Goal: Task Accomplishment & Management: Use online tool/utility

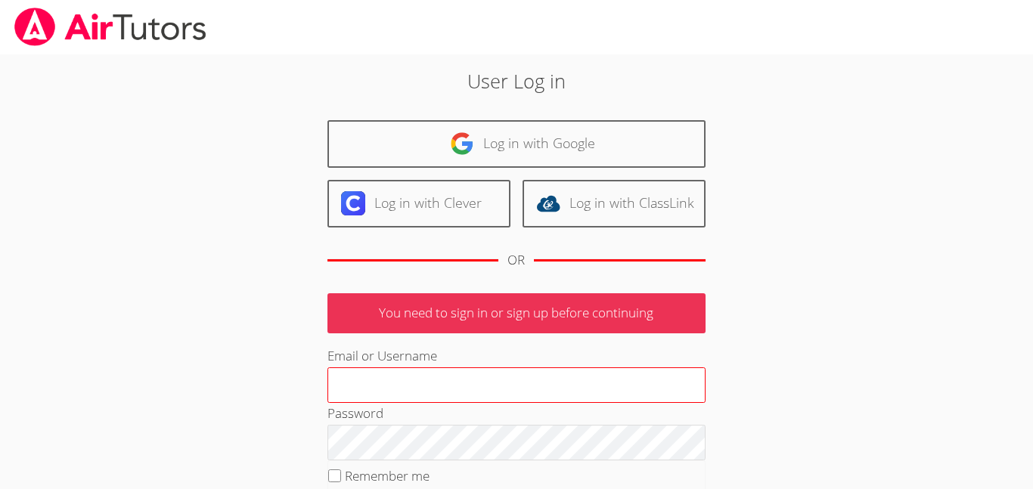
click at [367, 389] on input "Email or Username" at bounding box center [516, 386] width 378 height 36
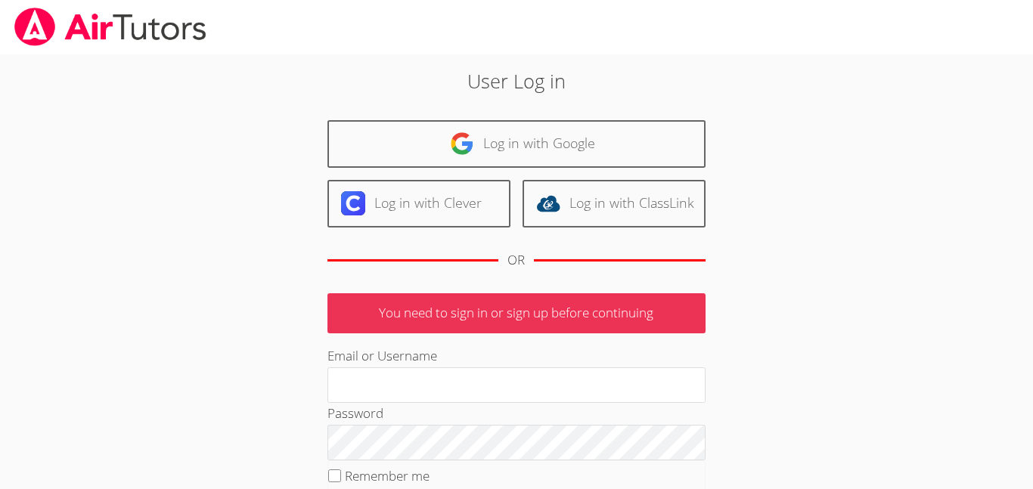
type input "a.morgan3@lodiusd.org"
type input "[EMAIL_ADDRESS][DOMAIN_NAME]"
click at [329, 476] on input "Remember me" at bounding box center [334, 476] width 13 height 13
checkbox input "true"
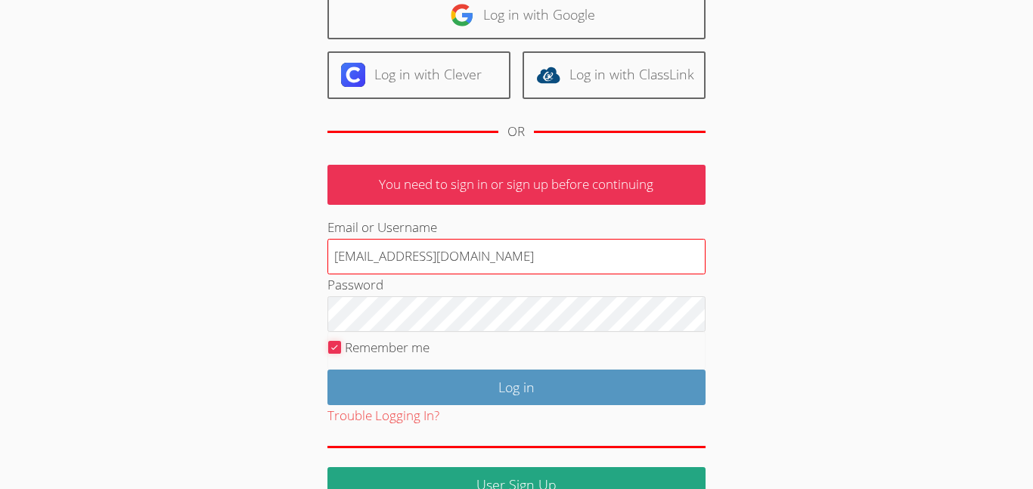
scroll to position [165, 0]
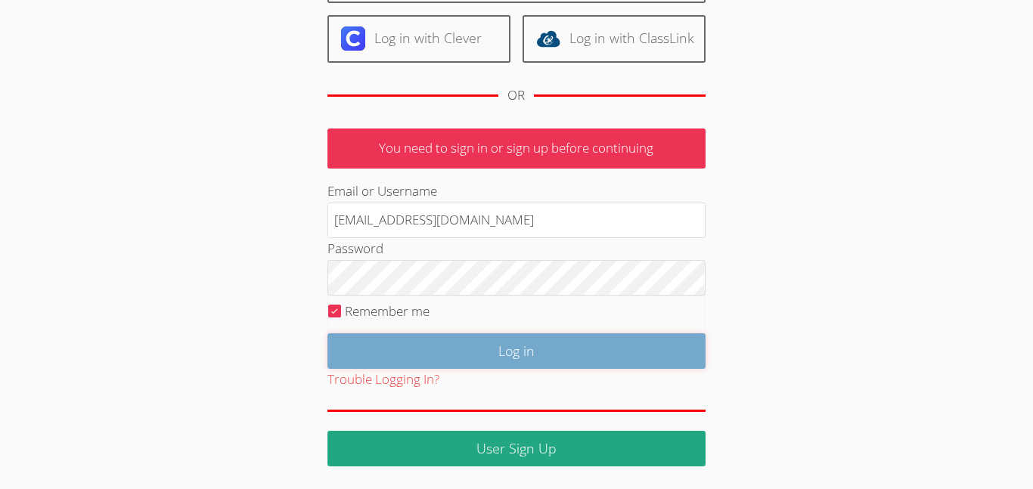
click at [400, 351] on input "Log in" at bounding box center [516, 351] width 378 height 36
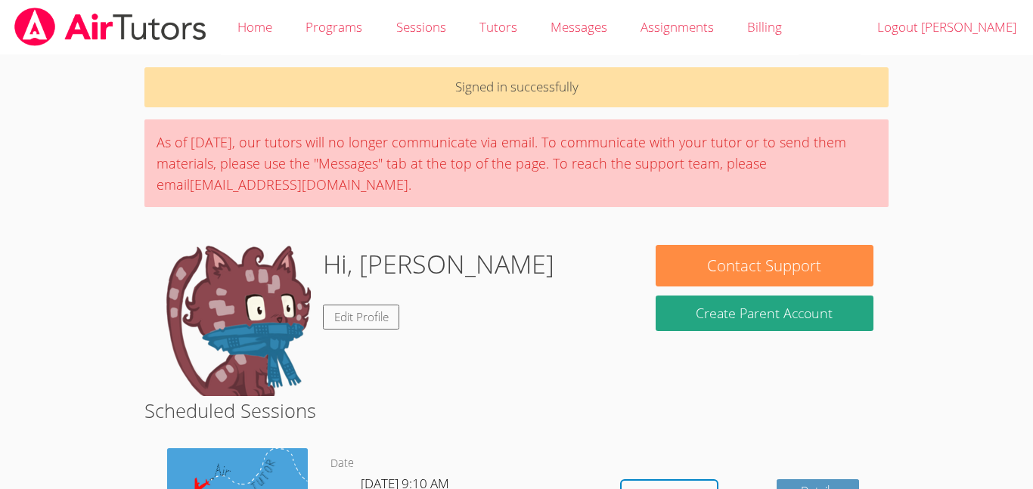
scroll to position [236, 0]
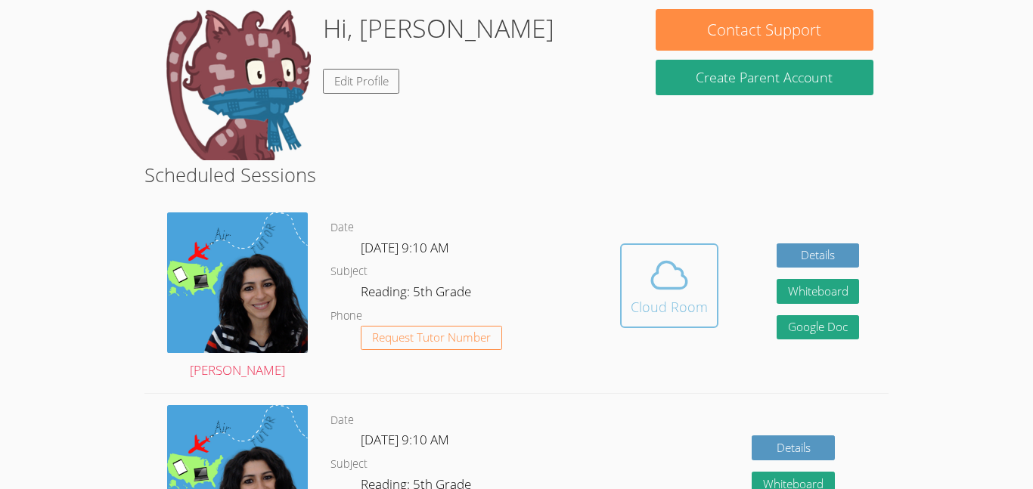
click at [665, 288] on icon at bounding box center [669, 275] width 35 height 26
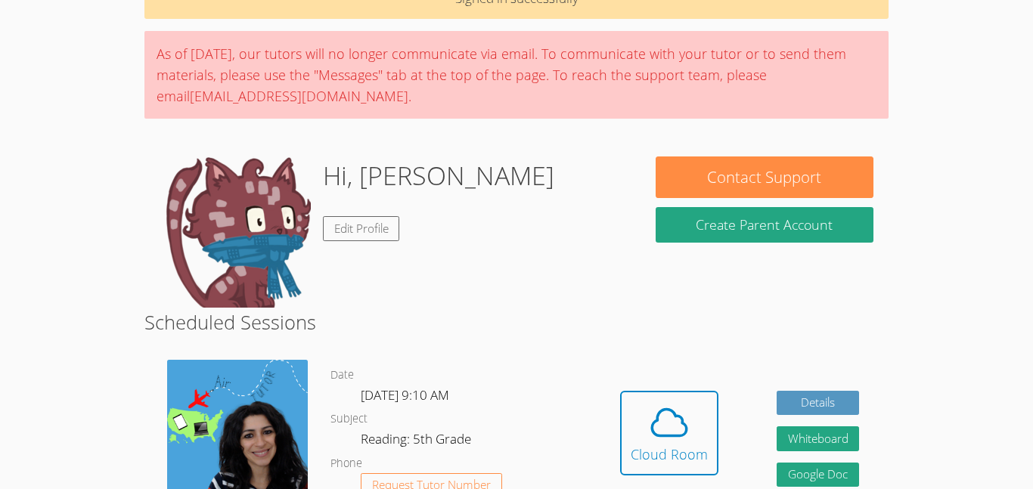
scroll to position [0, 0]
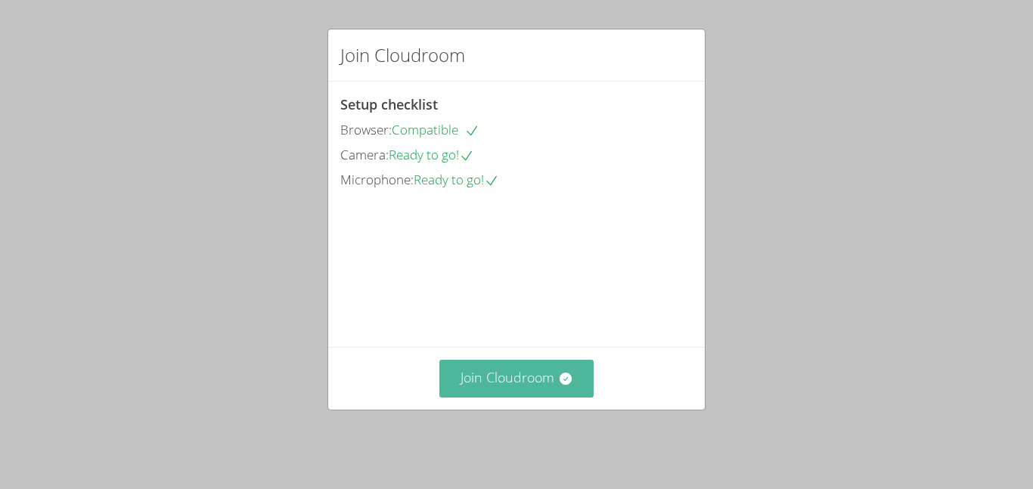
click at [525, 377] on button "Join Cloudroom" at bounding box center [516, 378] width 155 height 37
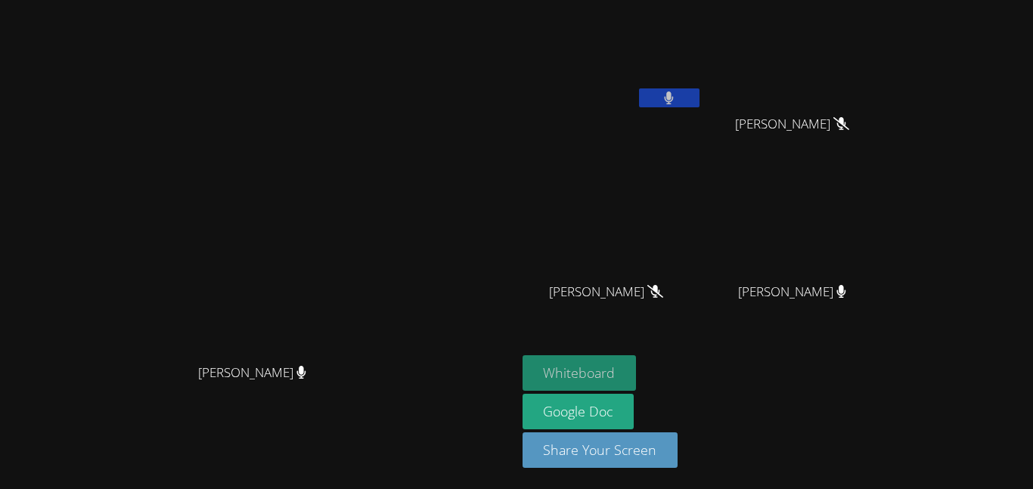
click at [637, 375] on button "Whiteboard" at bounding box center [580, 373] width 114 height 36
click at [700, 95] on button at bounding box center [669, 97] width 60 height 19
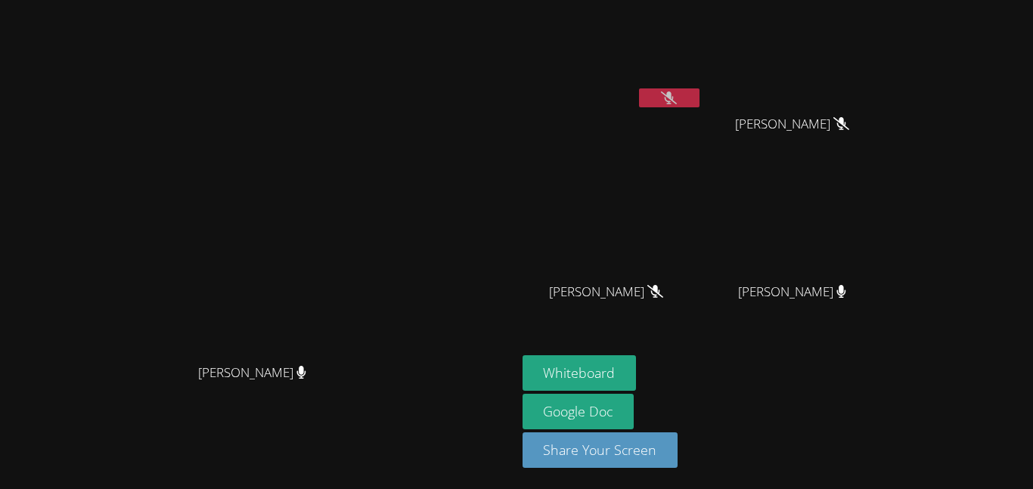
click at [700, 88] on button at bounding box center [669, 97] width 60 height 19
click at [677, 102] on icon at bounding box center [669, 98] width 16 height 13
click at [700, 97] on button at bounding box center [669, 97] width 60 height 19
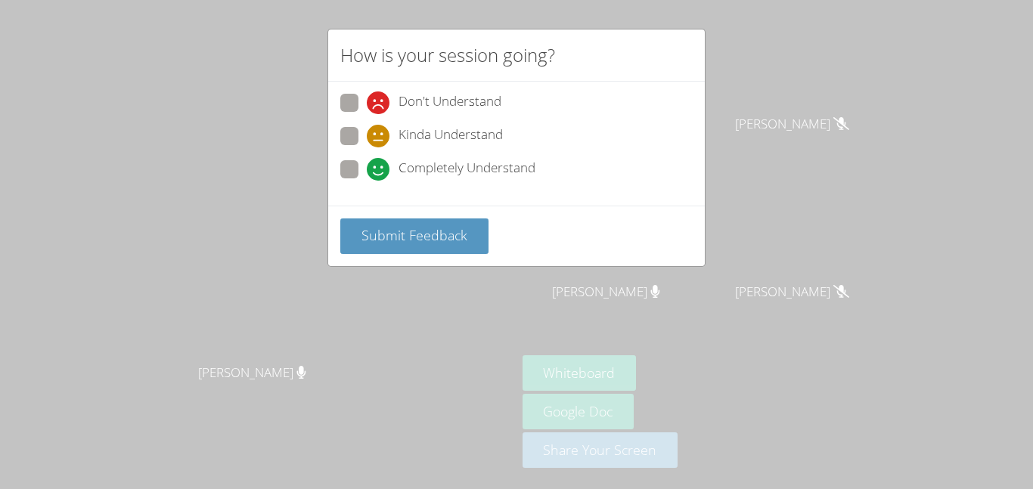
click at [337, 164] on div "Don't Understand Kinda Understand Completely Understand" at bounding box center [516, 144] width 377 height 124
click at [367, 181] on span at bounding box center [367, 181] width 0 height 0
click at [367, 172] on input "Completely Understand" at bounding box center [373, 166] width 13 height 13
radio input "true"
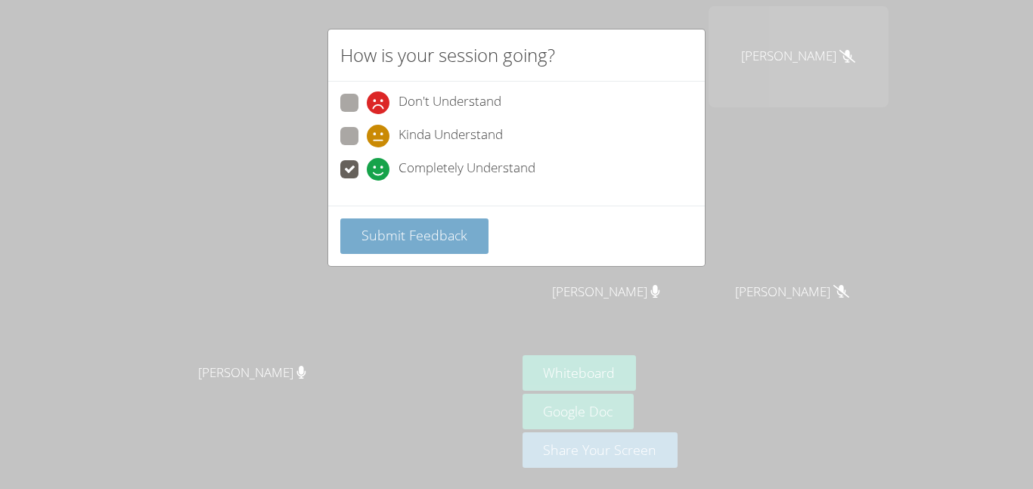
click at [383, 234] on span "Submit Feedback" at bounding box center [414, 235] width 106 height 18
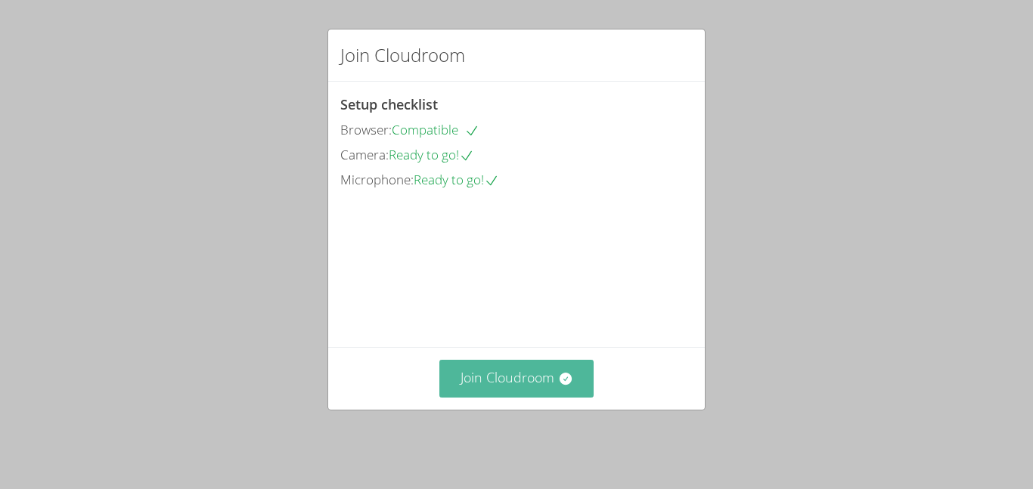
click at [463, 392] on button "Join Cloudroom" at bounding box center [516, 378] width 155 height 37
